Goal: Information Seeking & Learning: Learn about a topic

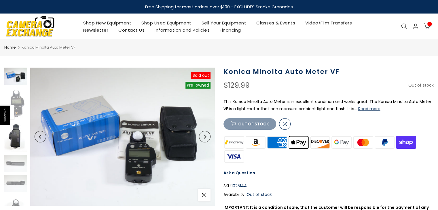
click at [16, 143] on img at bounding box center [15, 137] width 23 height 31
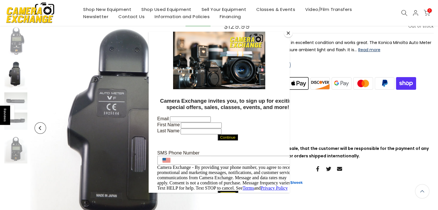
scroll to position [29, 0]
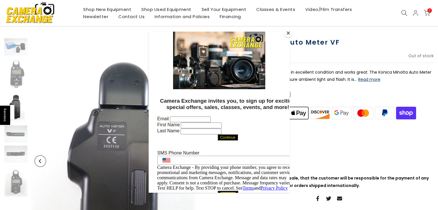
click at [20, 138] on div at bounding box center [219, 105] width 438 height 210
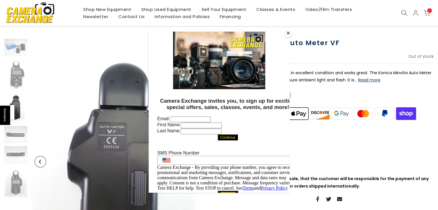
scroll to position [29, 0]
click at [21, 129] on div at bounding box center [219, 105] width 438 height 210
click at [116, 137] on div at bounding box center [219, 105] width 438 height 210
click at [288, 30] on button "Close" at bounding box center [288, 33] width 9 height 9
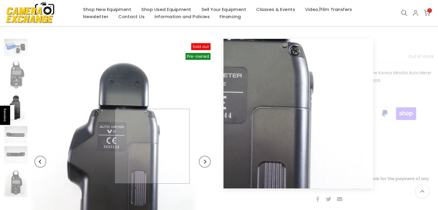
scroll to position [29, 0]
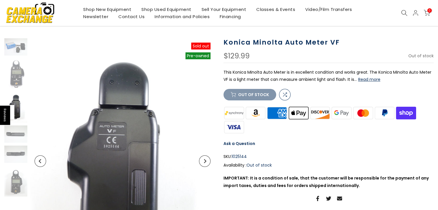
click at [19, 112] on img at bounding box center [15, 107] width 23 height 31
click at [16, 83] on img at bounding box center [15, 73] width 23 height 31
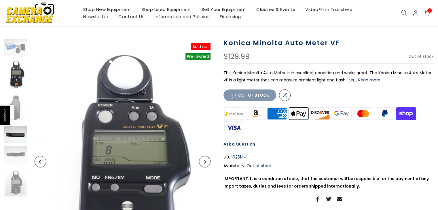
scroll to position [29, 0]
click at [19, 142] on img at bounding box center [15, 134] width 23 height 17
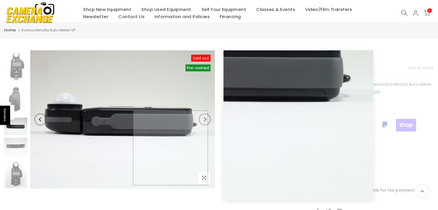
scroll to position [0, 0]
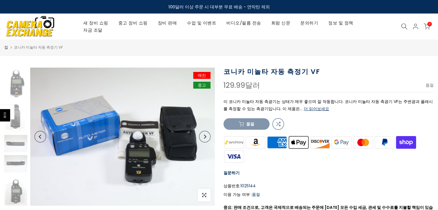
click at [304, 108] on font "더 읽어보세요" at bounding box center [316, 109] width 25 height 6
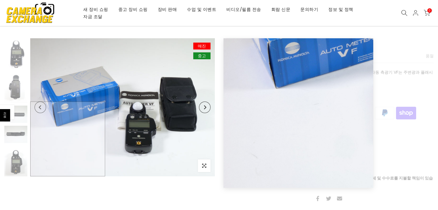
scroll to position [28, 0]
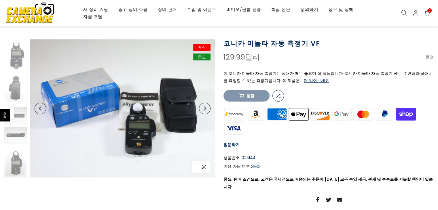
click at [204, 167] on icon "button" at bounding box center [204, 167] width 4 height 4
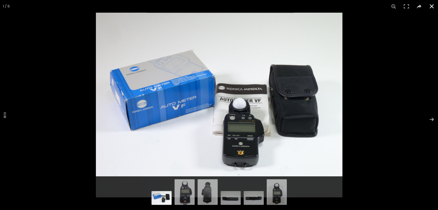
click at [431, 5] on button at bounding box center [432, 6] width 13 height 13
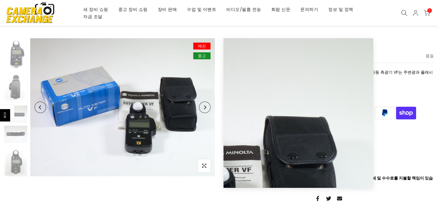
scroll to position [28, 0]
